Goal: Task Accomplishment & Management: Manage account settings

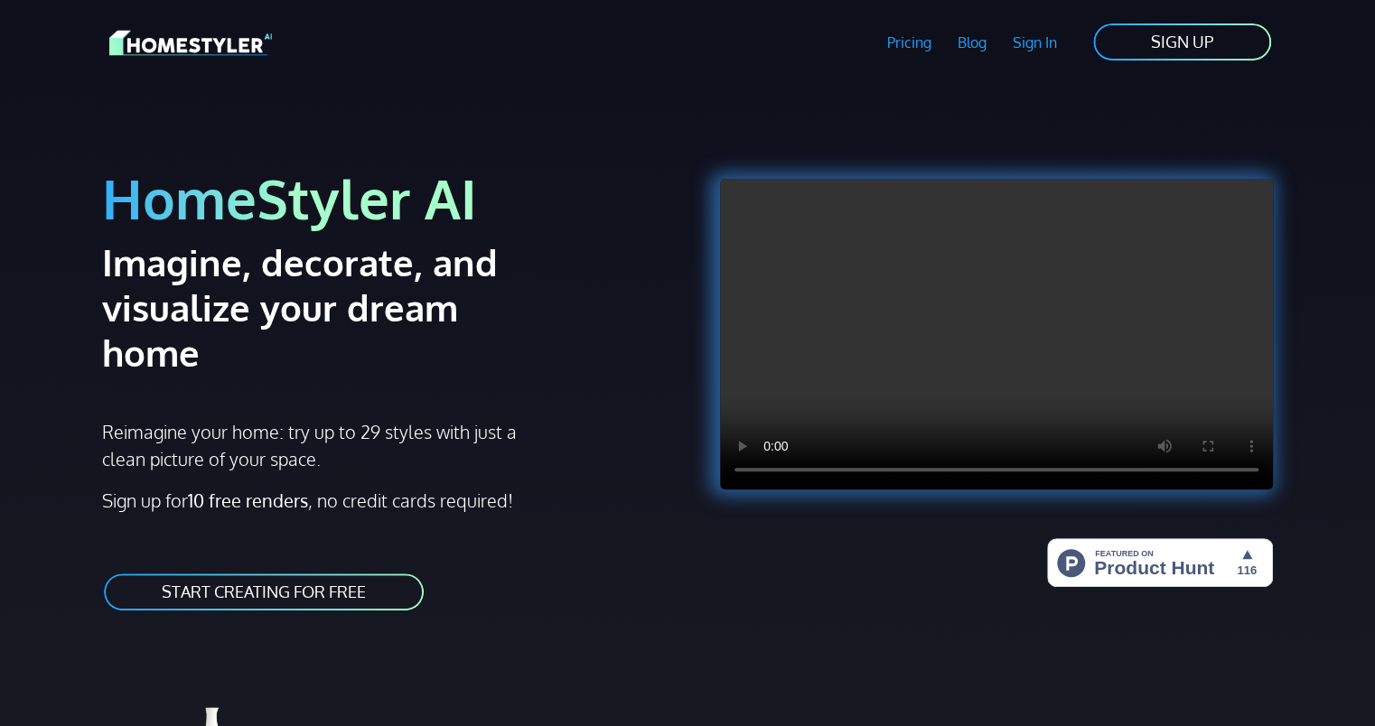
click at [1051, 47] on link "Sign In" at bounding box center [1034, 43] width 70 height 42
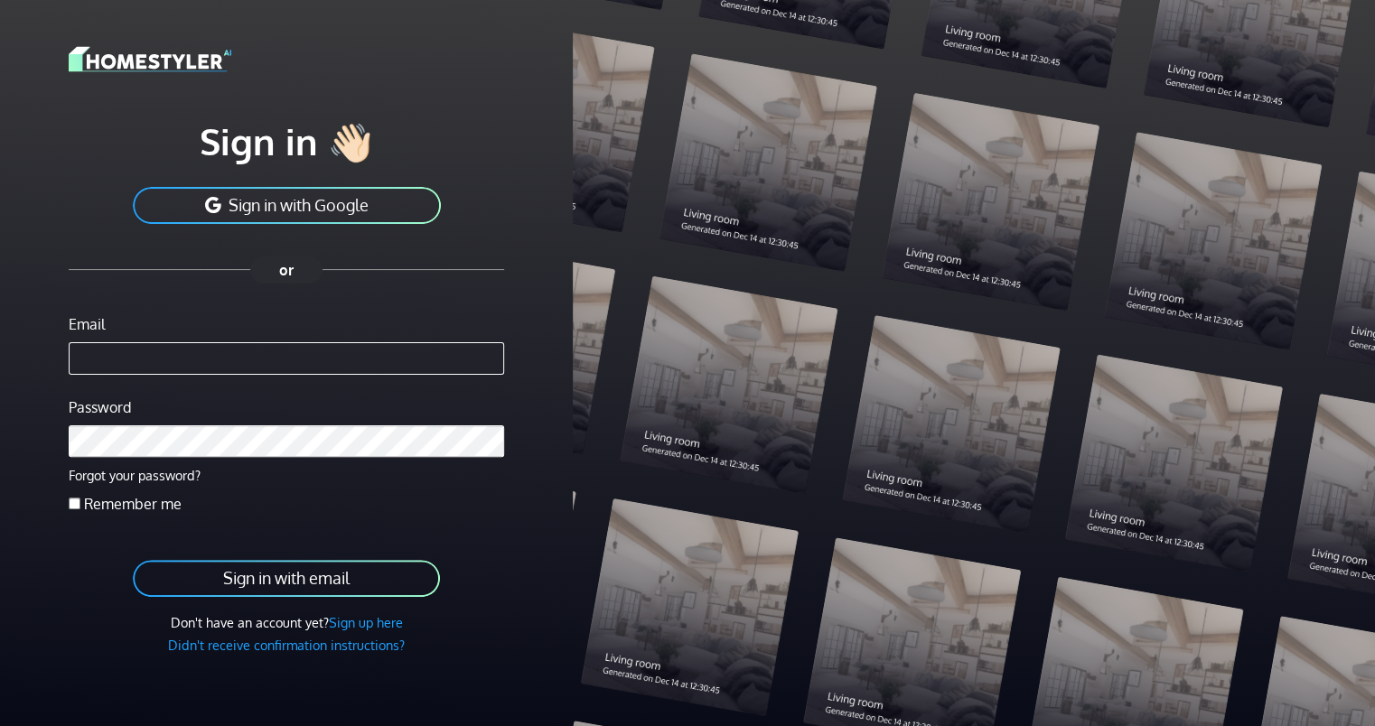
click at [171, 358] on input "Email" at bounding box center [286, 358] width 435 height 33
type input "**********"
click at [130, 504] on label "Remember me" at bounding box center [133, 504] width 98 height 22
click at [257, 575] on button "Sign in with email" at bounding box center [286, 578] width 311 height 41
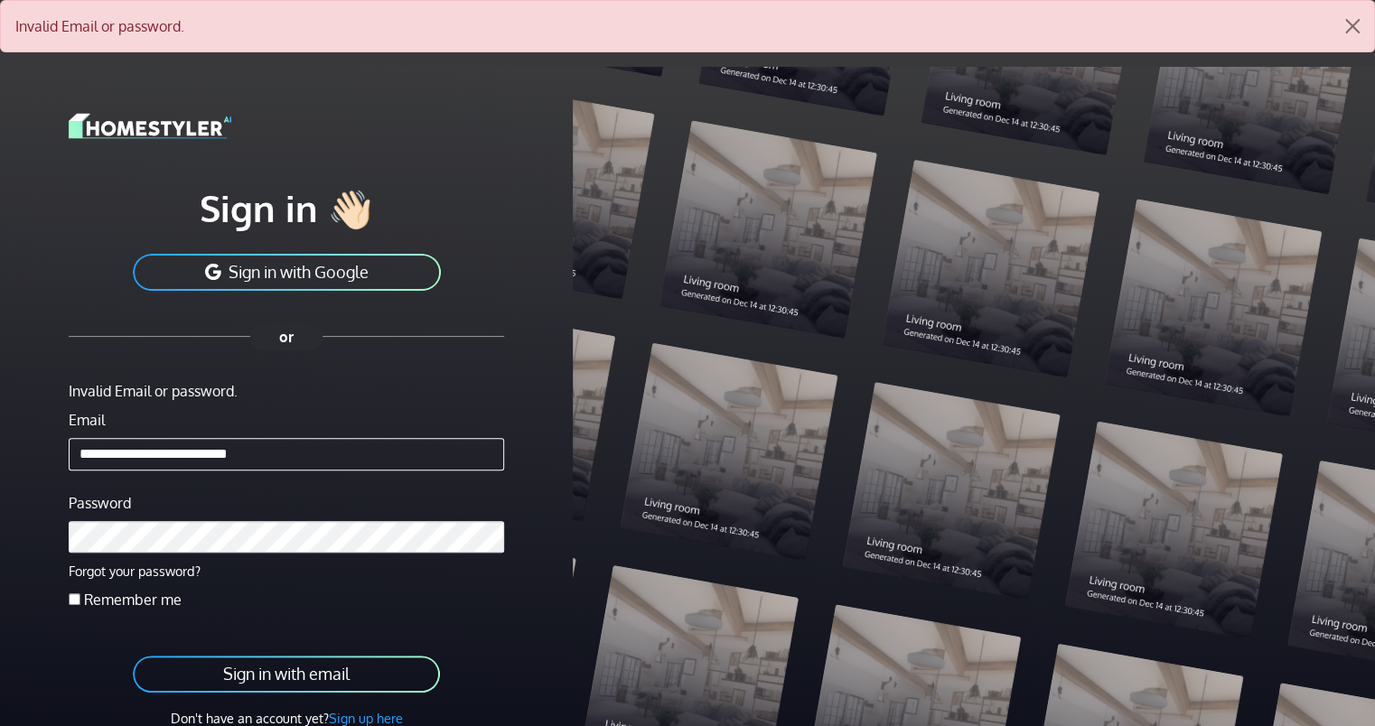
click at [406, 264] on button "Sign in with Google" at bounding box center [287, 272] width 312 height 41
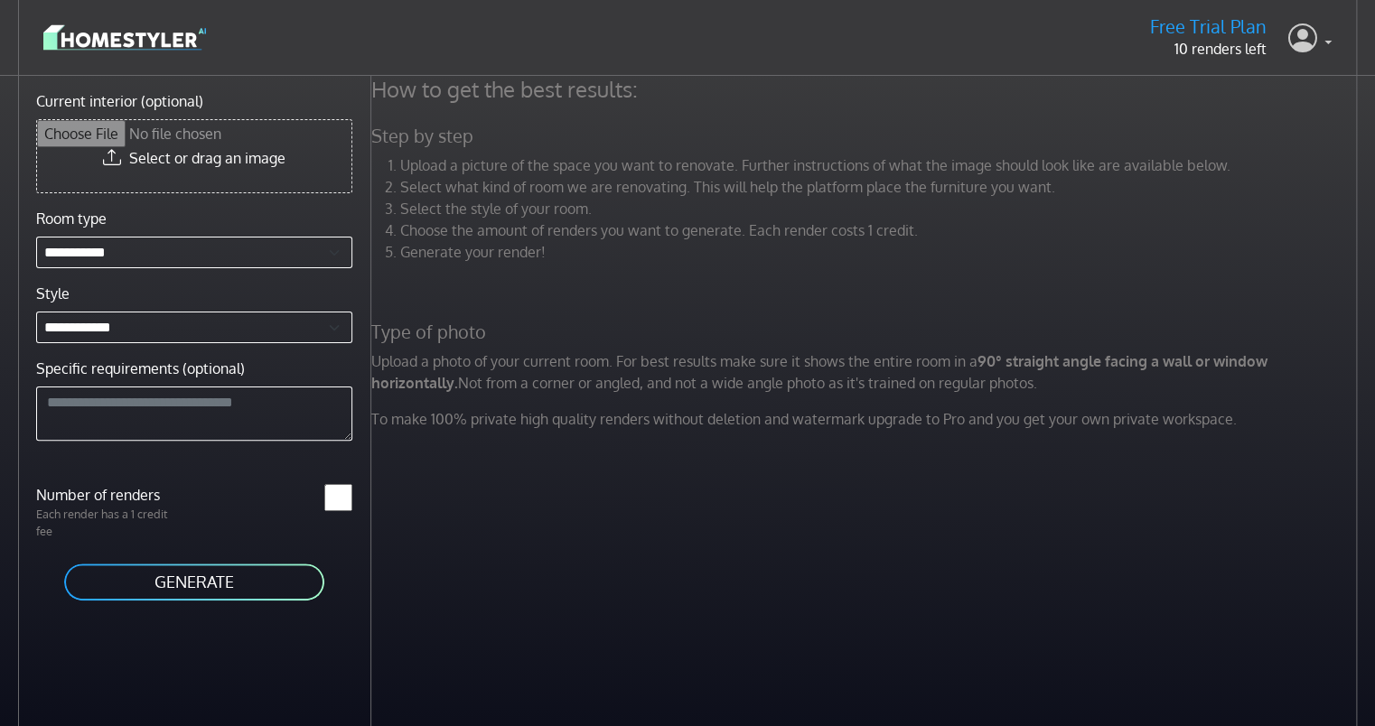
click at [1309, 47] on icon at bounding box center [1302, 37] width 29 height 37
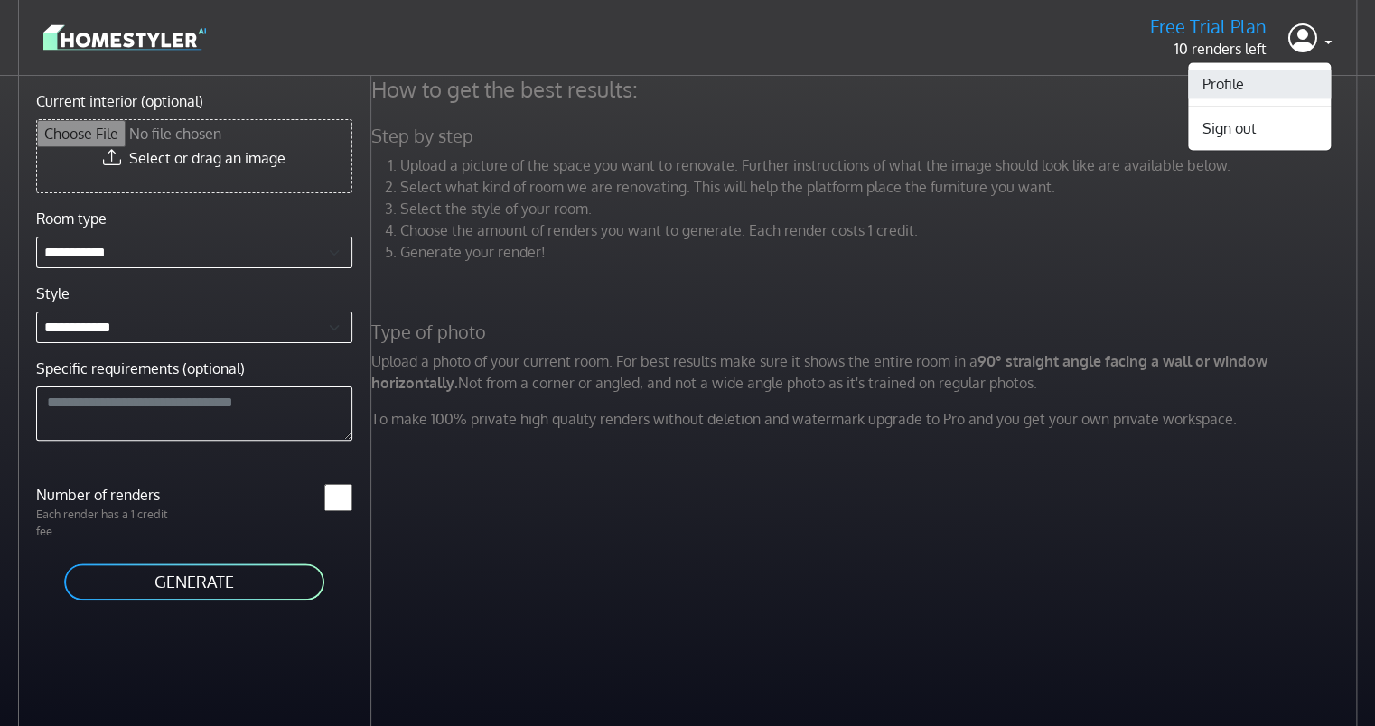
click at [1203, 90] on link "Profile" at bounding box center [1259, 84] width 143 height 29
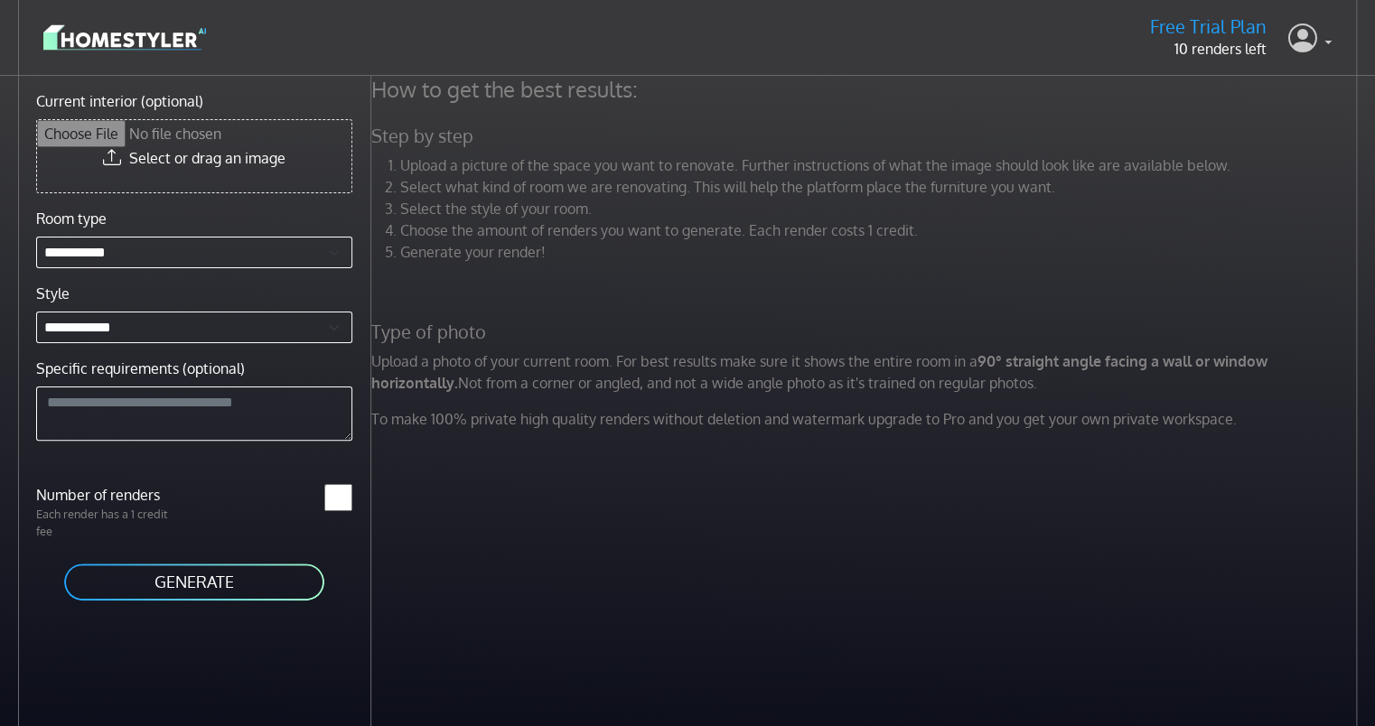
click at [1309, 46] on icon at bounding box center [1302, 37] width 29 height 37
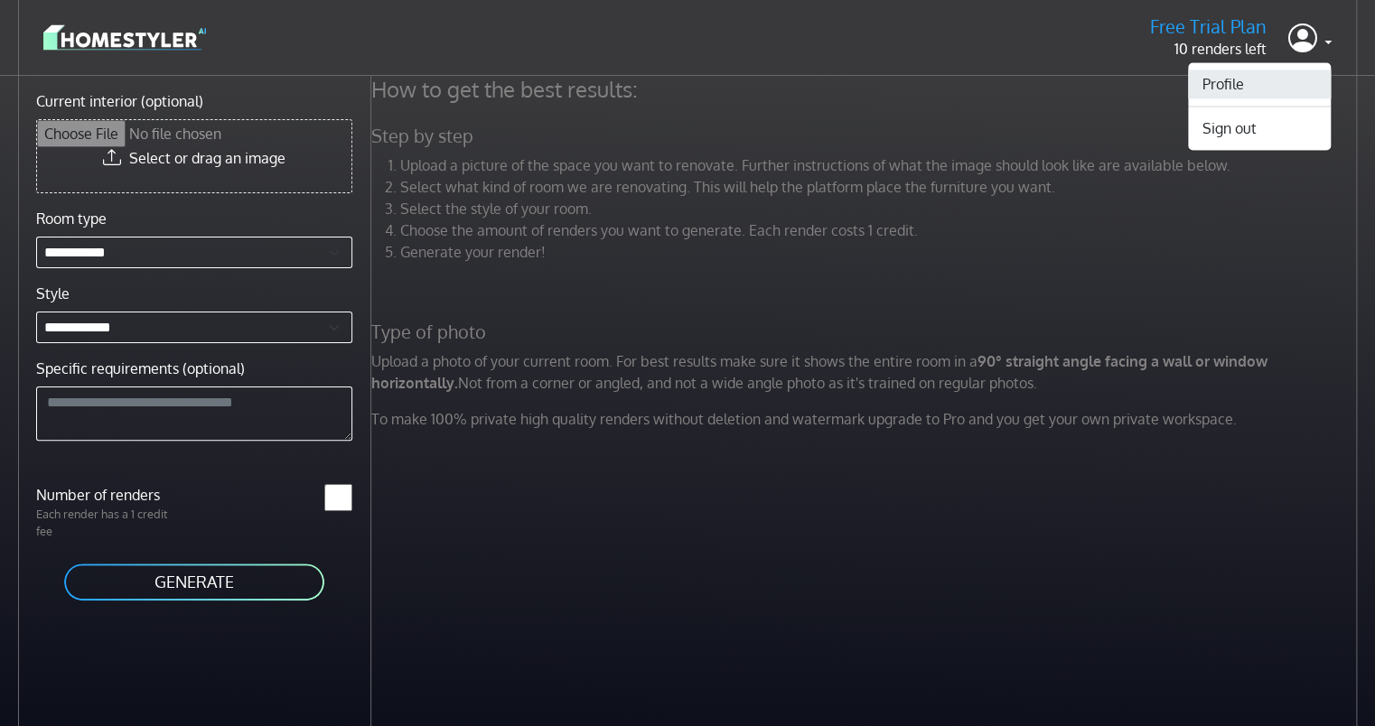
click at [1260, 85] on link "Profile" at bounding box center [1259, 84] width 143 height 29
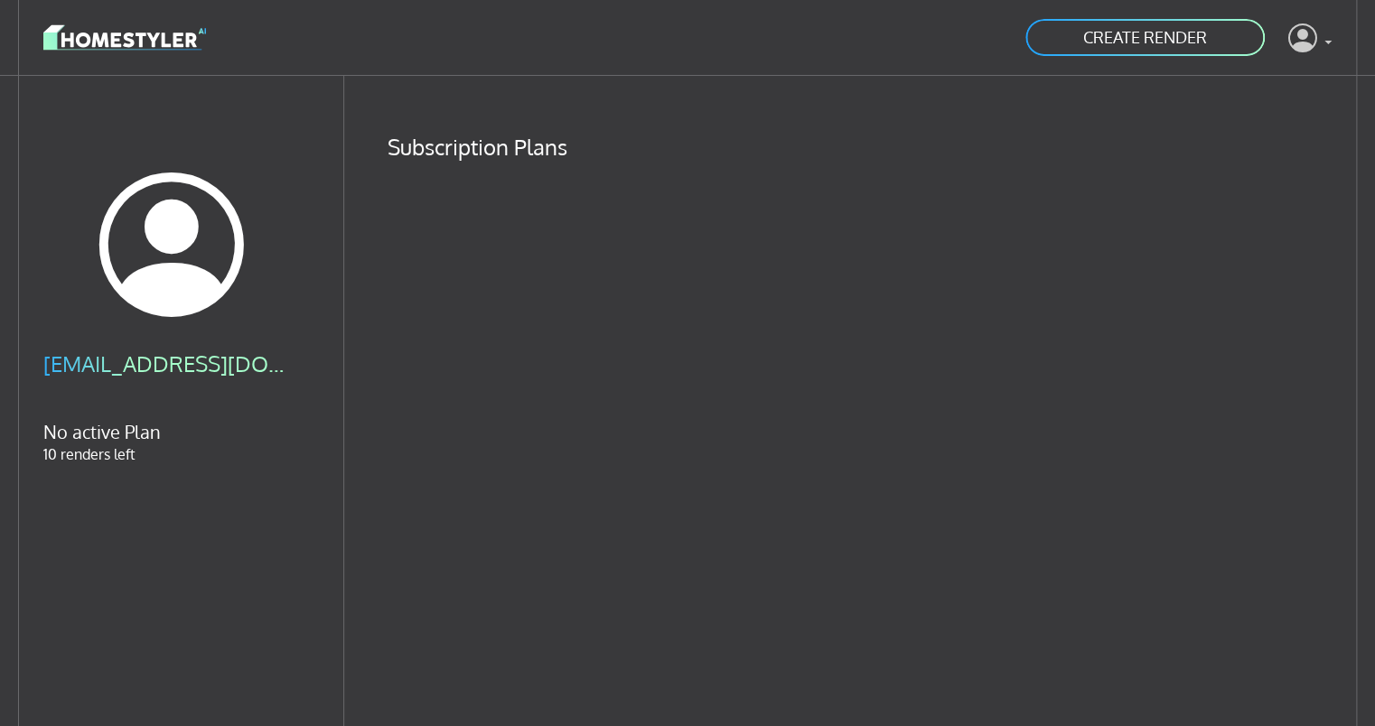
click at [1325, 42] on link at bounding box center [1309, 37] width 43 height 43
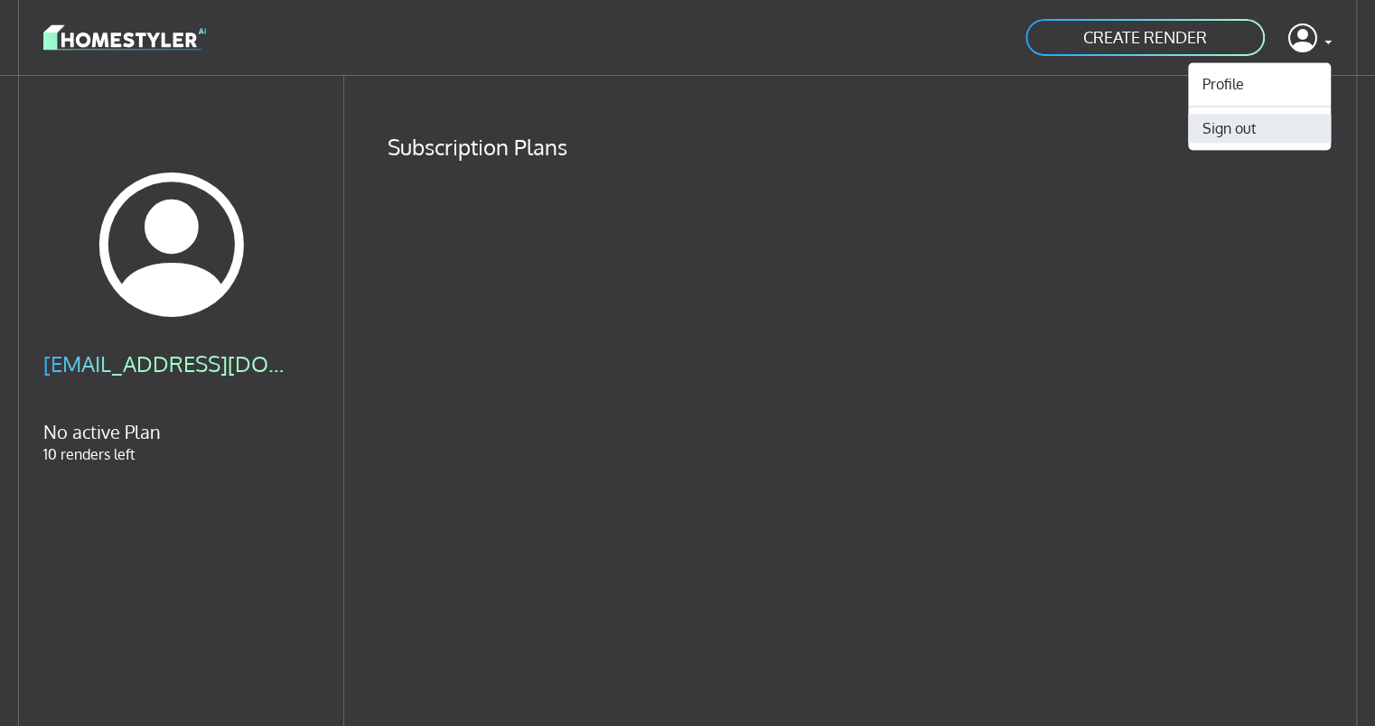
click at [1242, 136] on button "Sign out" at bounding box center [1259, 128] width 143 height 29
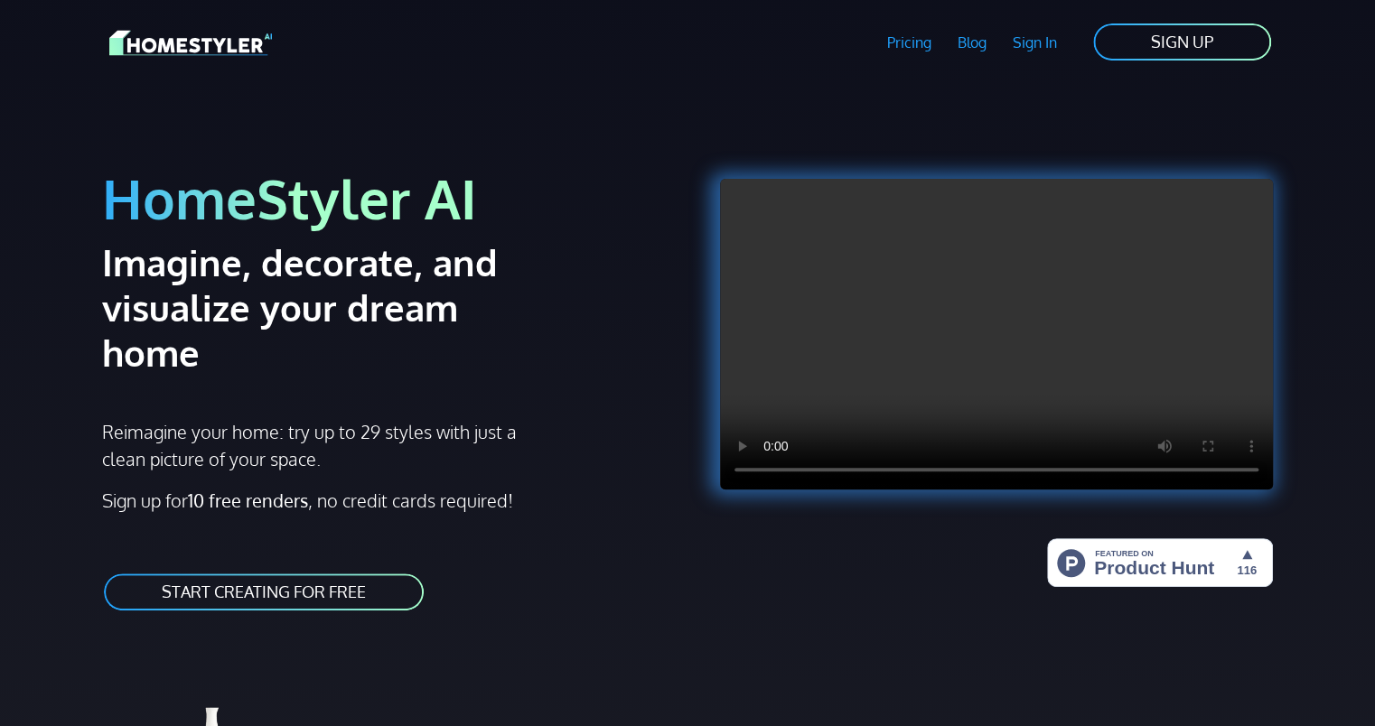
click at [1048, 50] on link "Sign In" at bounding box center [1034, 43] width 70 height 42
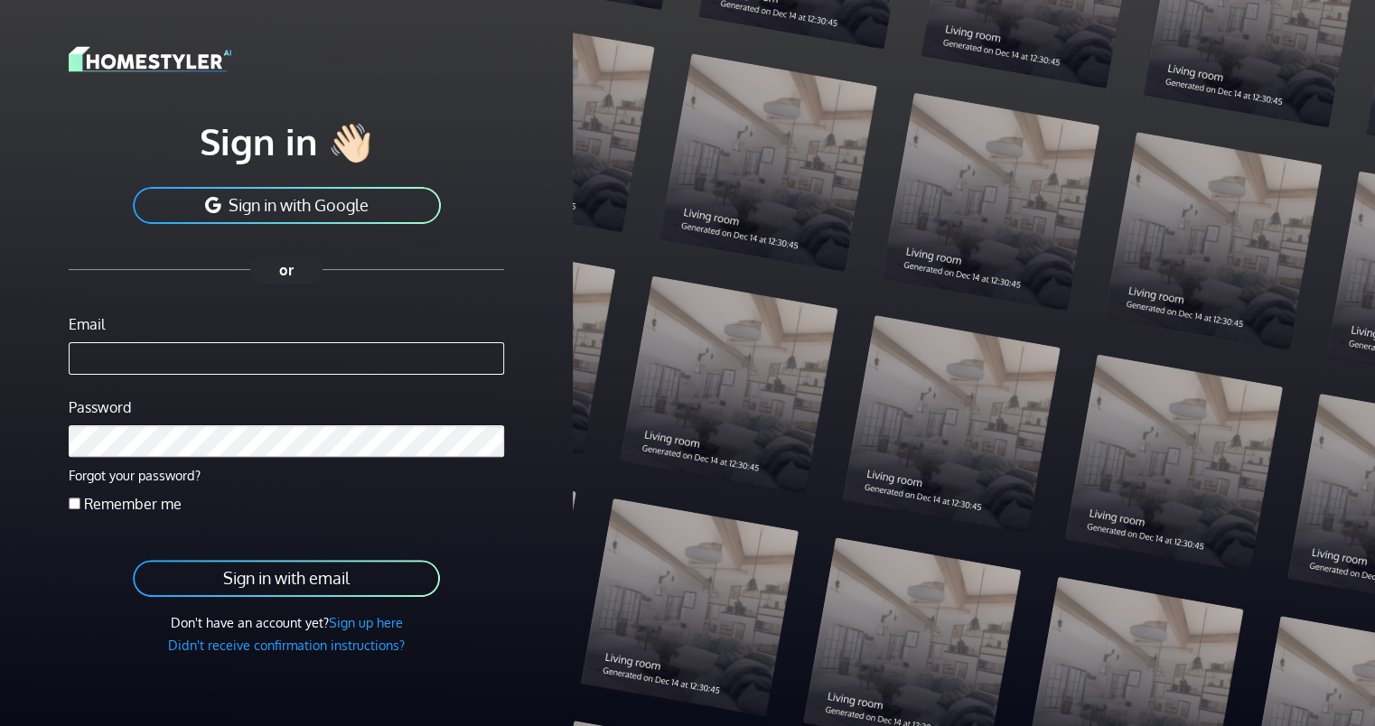
click at [184, 363] on input "Email" at bounding box center [286, 358] width 435 height 33
type input "**********"
click at [117, 507] on label "Remember me" at bounding box center [133, 504] width 98 height 22
click at [281, 584] on button "Sign in with email" at bounding box center [286, 578] width 311 height 41
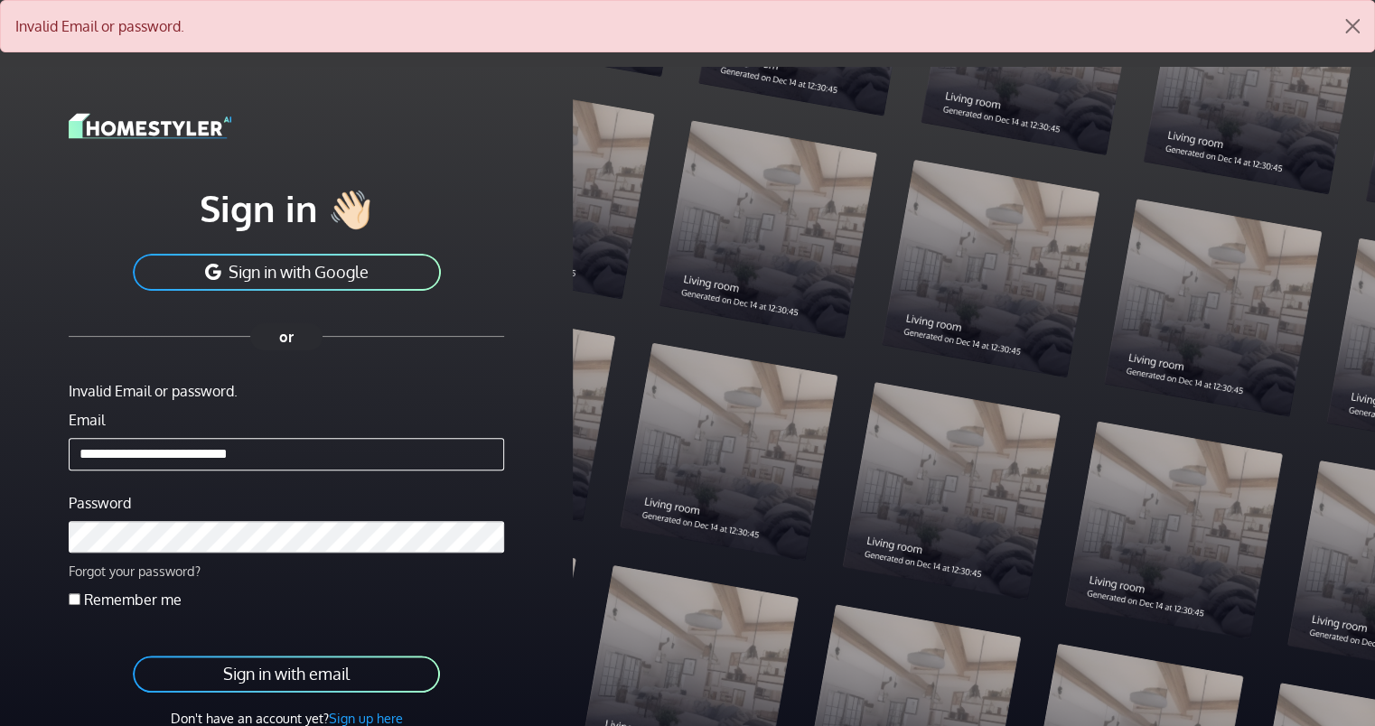
click at [164, 576] on link "Forgot your password?" at bounding box center [135, 571] width 132 height 16
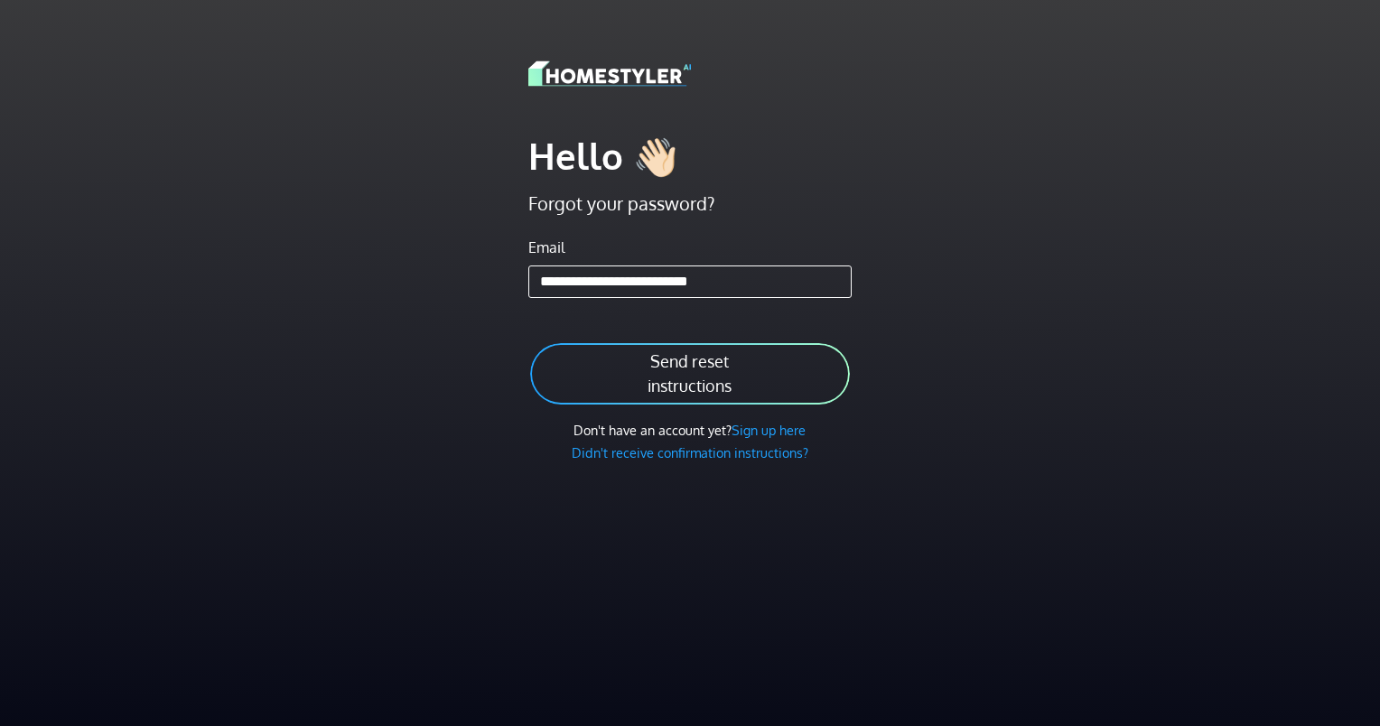
type input "**********"
click at [593, 365] on button "Send reset instructions" at bounding box center [689, 373] width 322 height 65
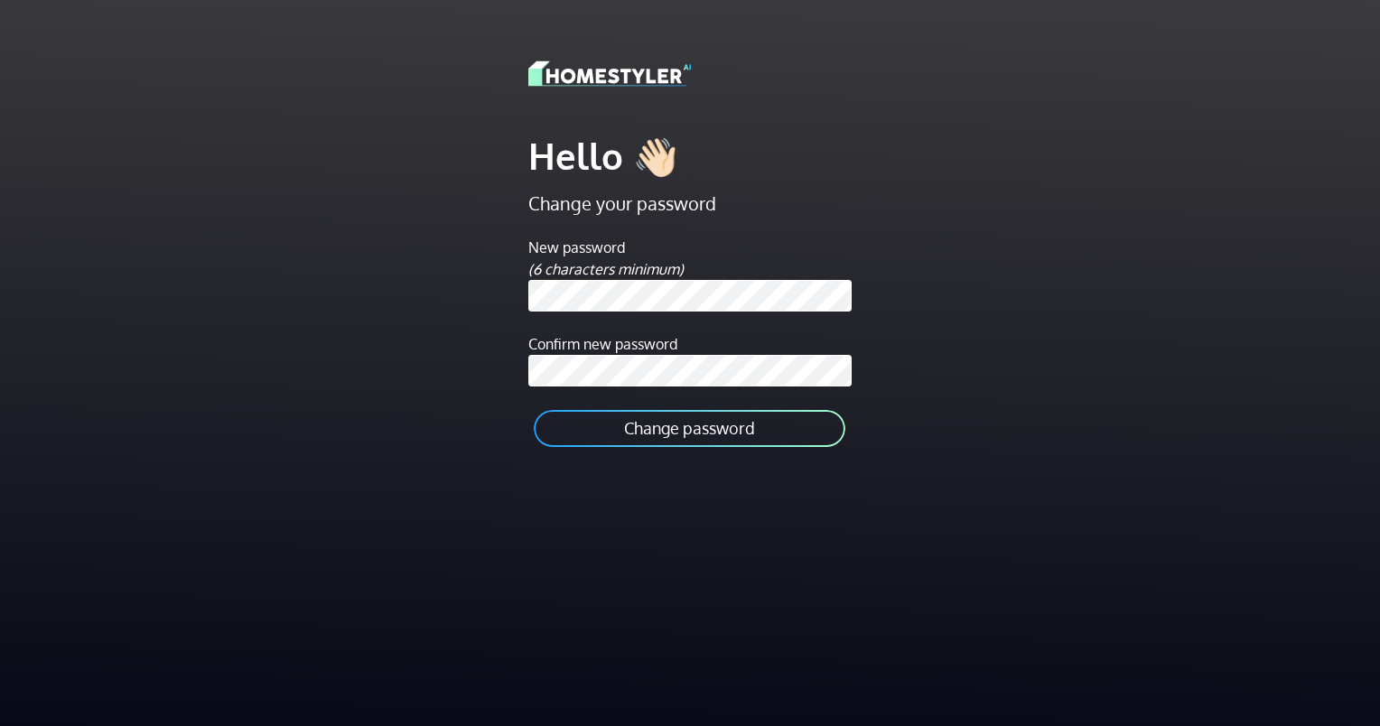
click at [649, 423] on button "Change password" at bounding box center [689, 428] width 315 height 41
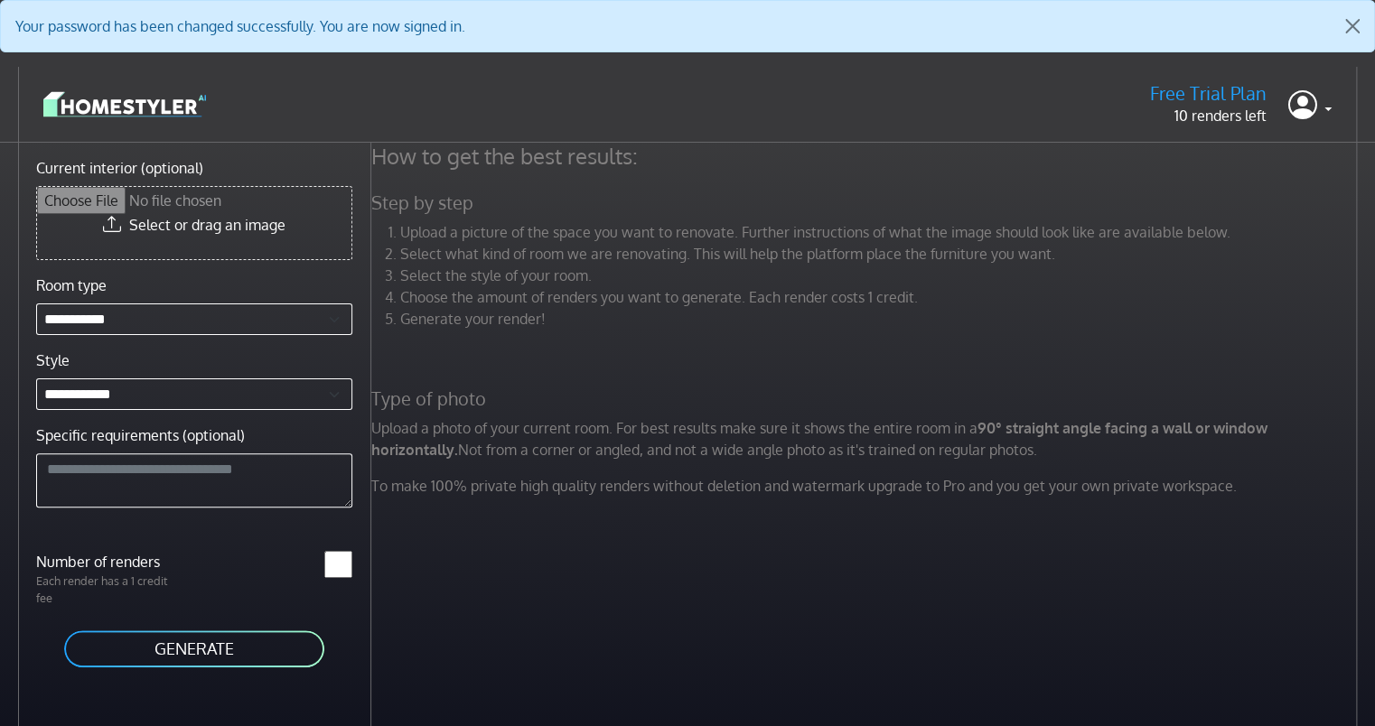
click at [1236, 117] on p "10 renders left" at bounding box center [1208, 116] width 117 height 22
click at [1347, 24] on button "Close" at bounding box center [1352, 26] width 43 height 51
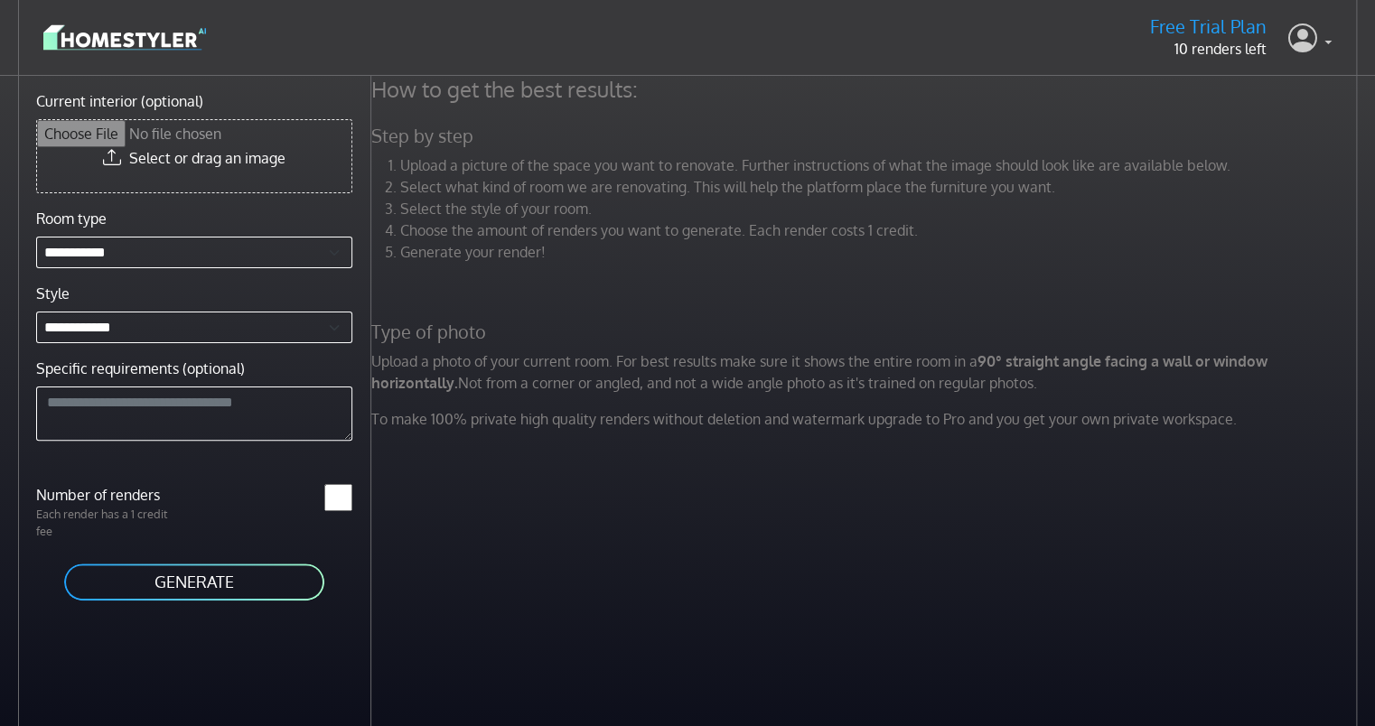
click at [1324, 40] on link at bounding box center [1309, 37] width 43 height 43
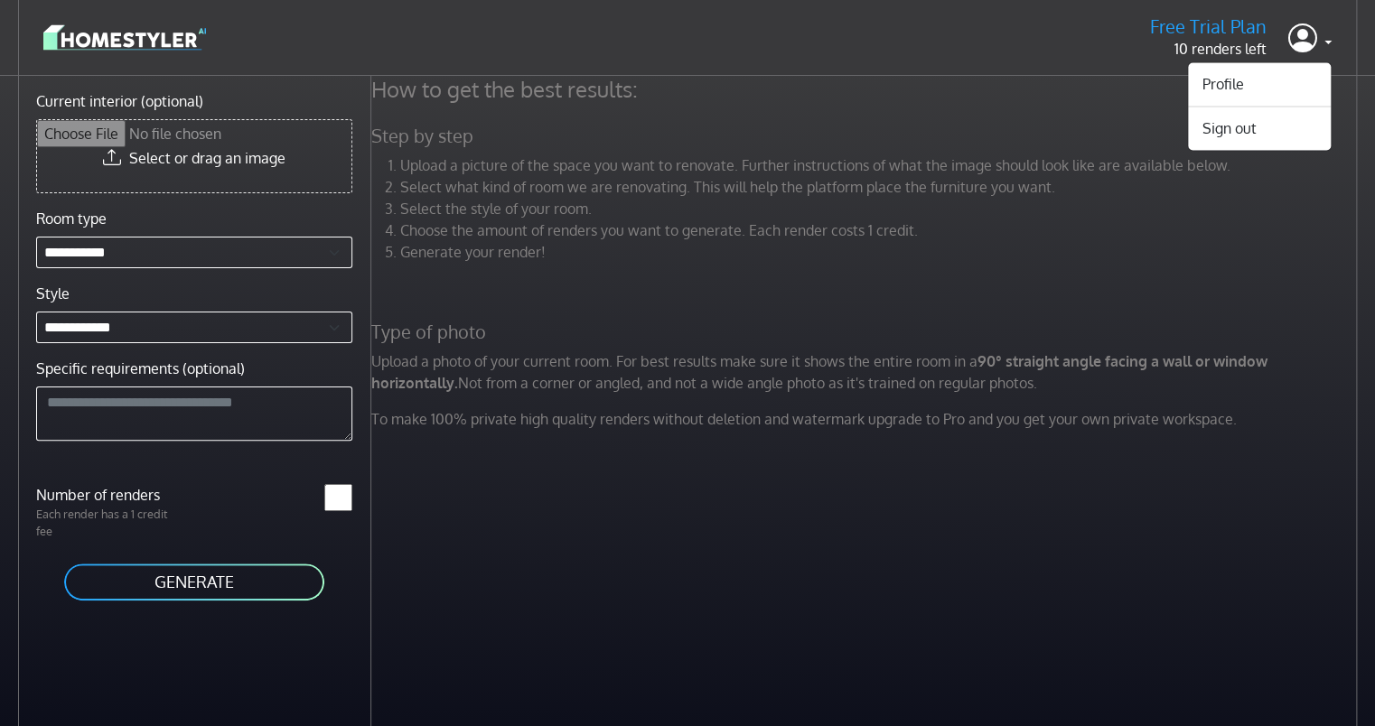
click at [280, 39] on div "Free Trial Plan 10 renders left Profile Sign out" at bounding box center [687, 37] width 1288 height 46
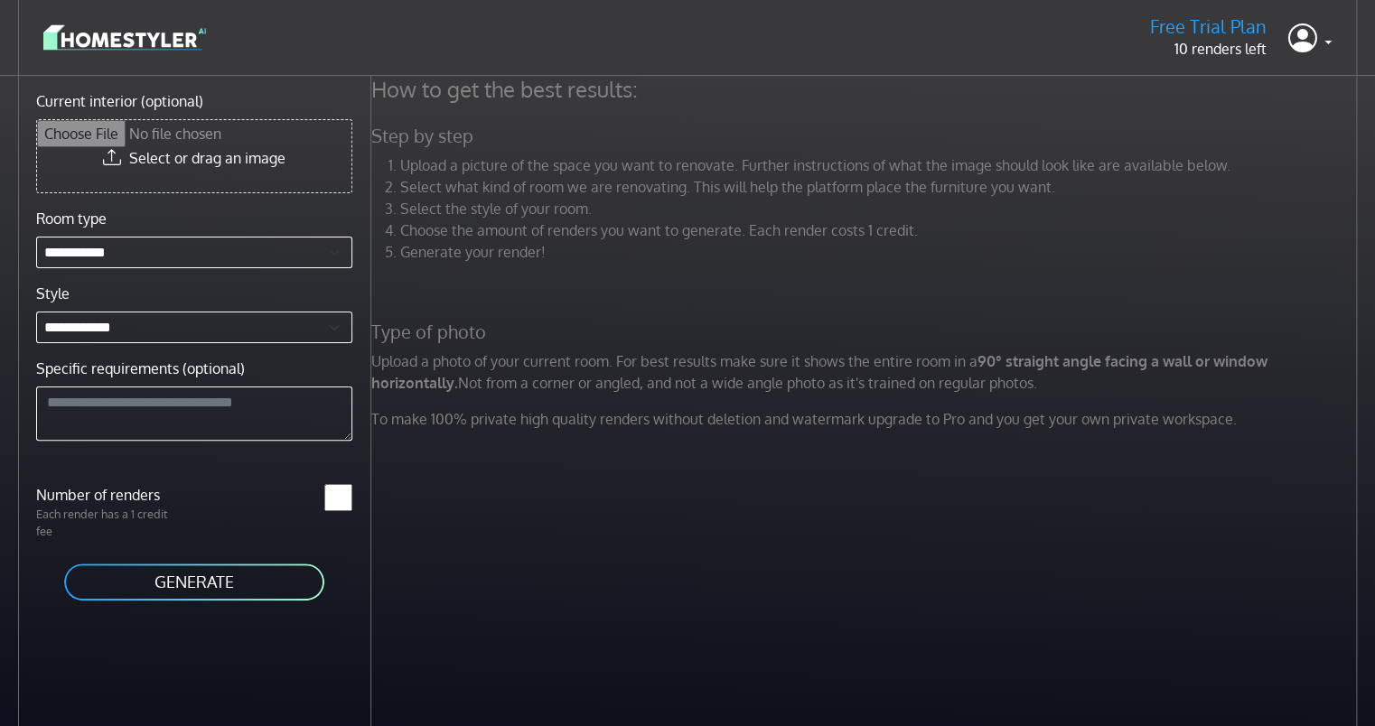
click at [130, 38] on img at bounding box center [124, 38] width 163 height 32
click at [1288, 42] on icon at bounding box center [1302, 37] width 29 height 37
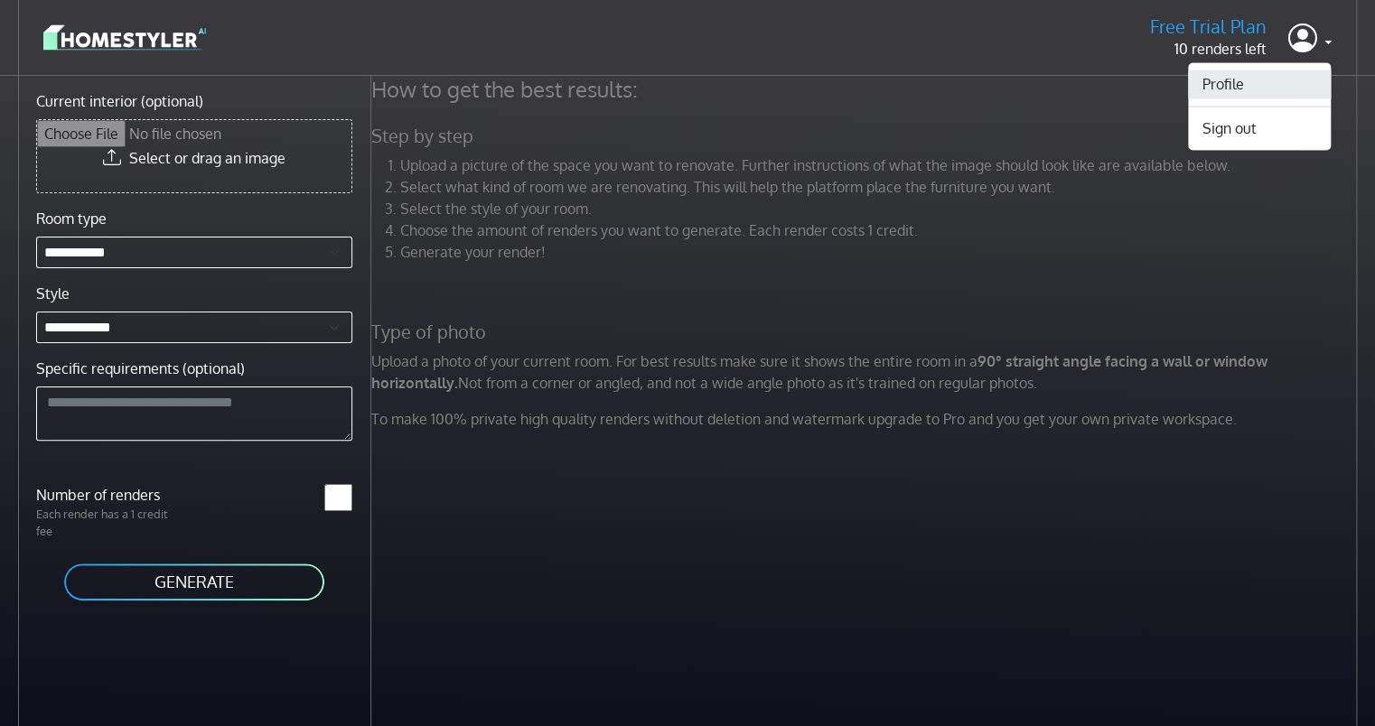
click at [1239, 87] on link "Profile" at bounding box center [1259, 84] width 143 height 29
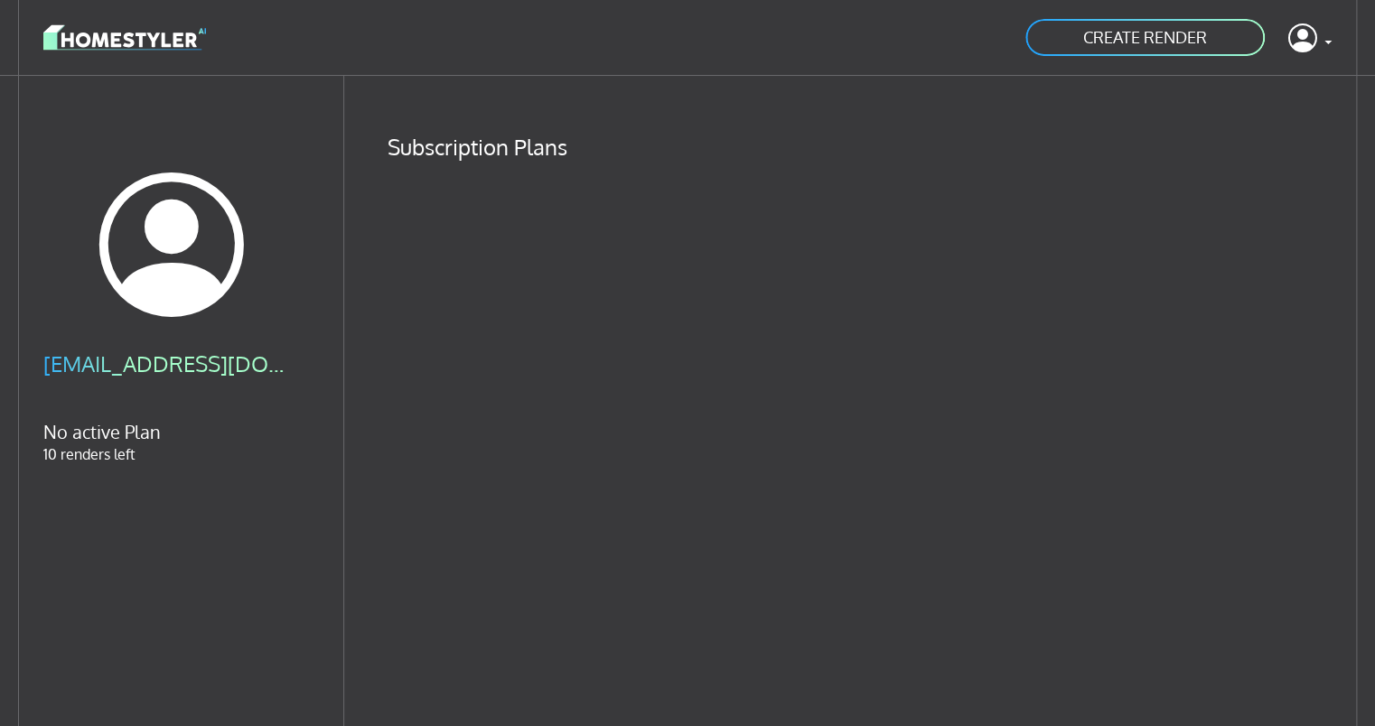
click at [131, 22] on img at bounding box center [124, 38] width 163 height 32
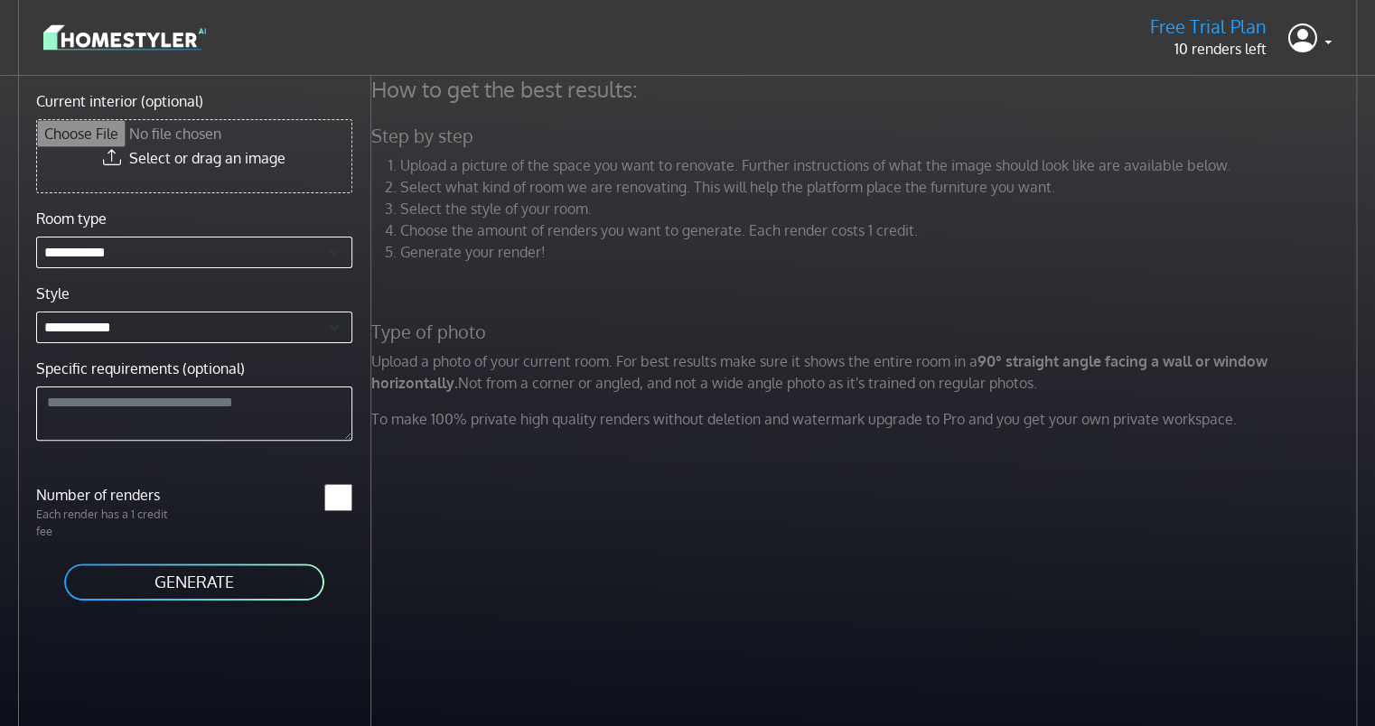
click at [131, 29] on img at bounding box center [124, 38] width 163 height 32
